Goal: Task Accomplishment & Management: Manage account settings

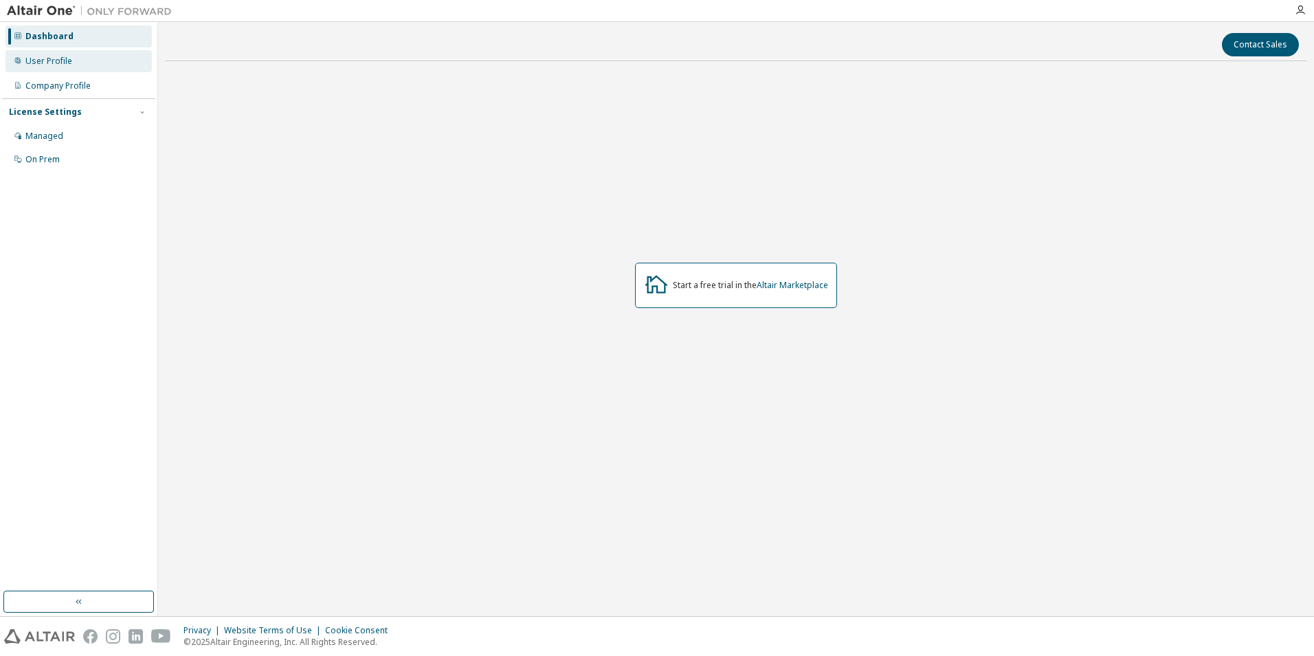
click at [74, 65] on div "User Profile" at bounding box center [78, 61] width 146 height 22
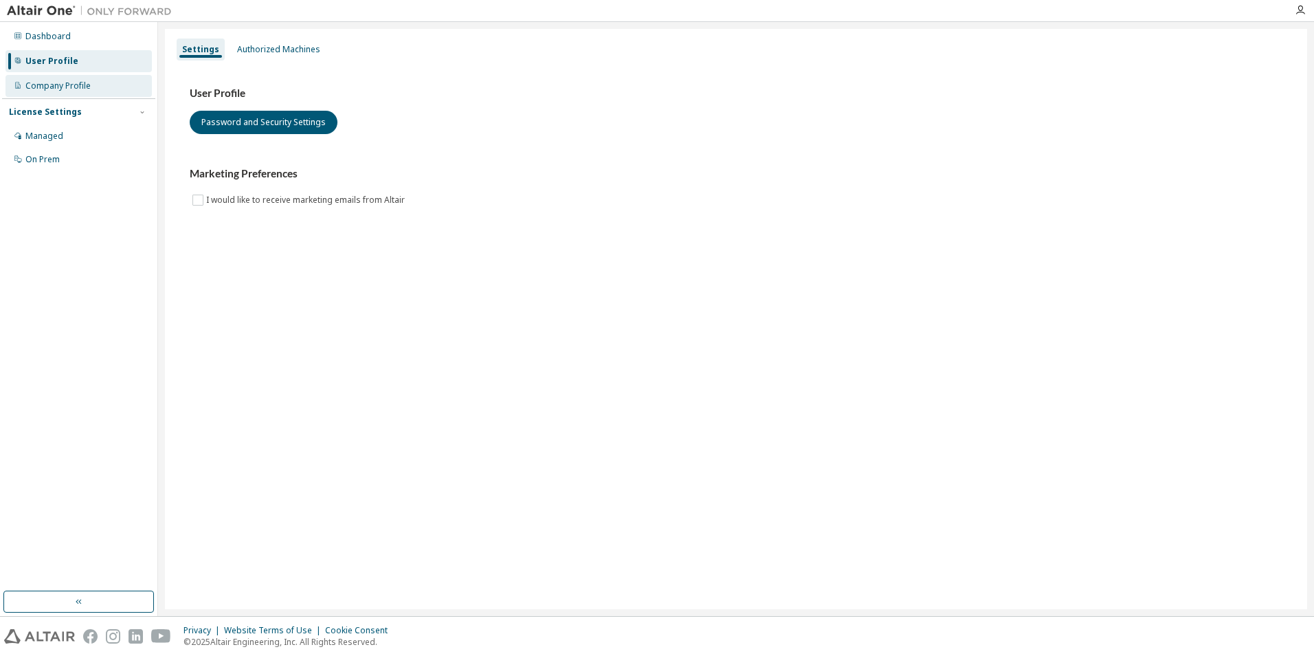
click at [76, 88] on div "Company Profile" at bounding box center [57, 85] width 65 height 11
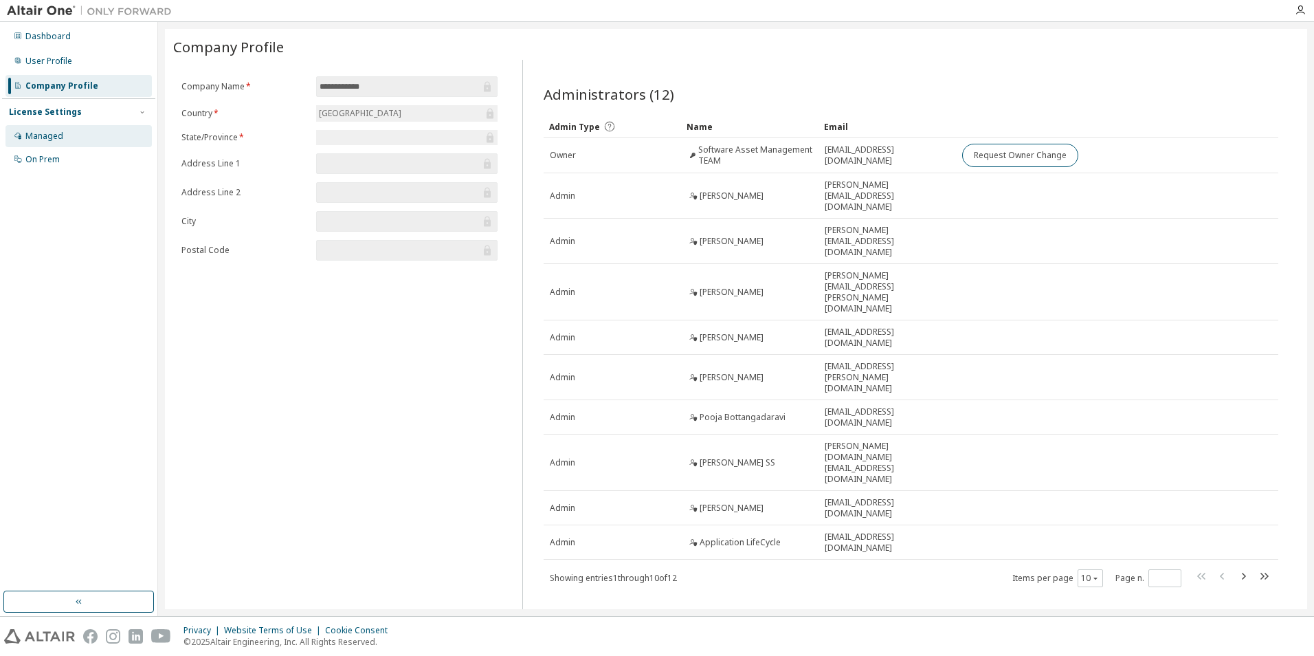
click at [74, 133] on div "Managed" at bounding box center [78, 136] width 146 height 22
